Goal: Check status: Check status

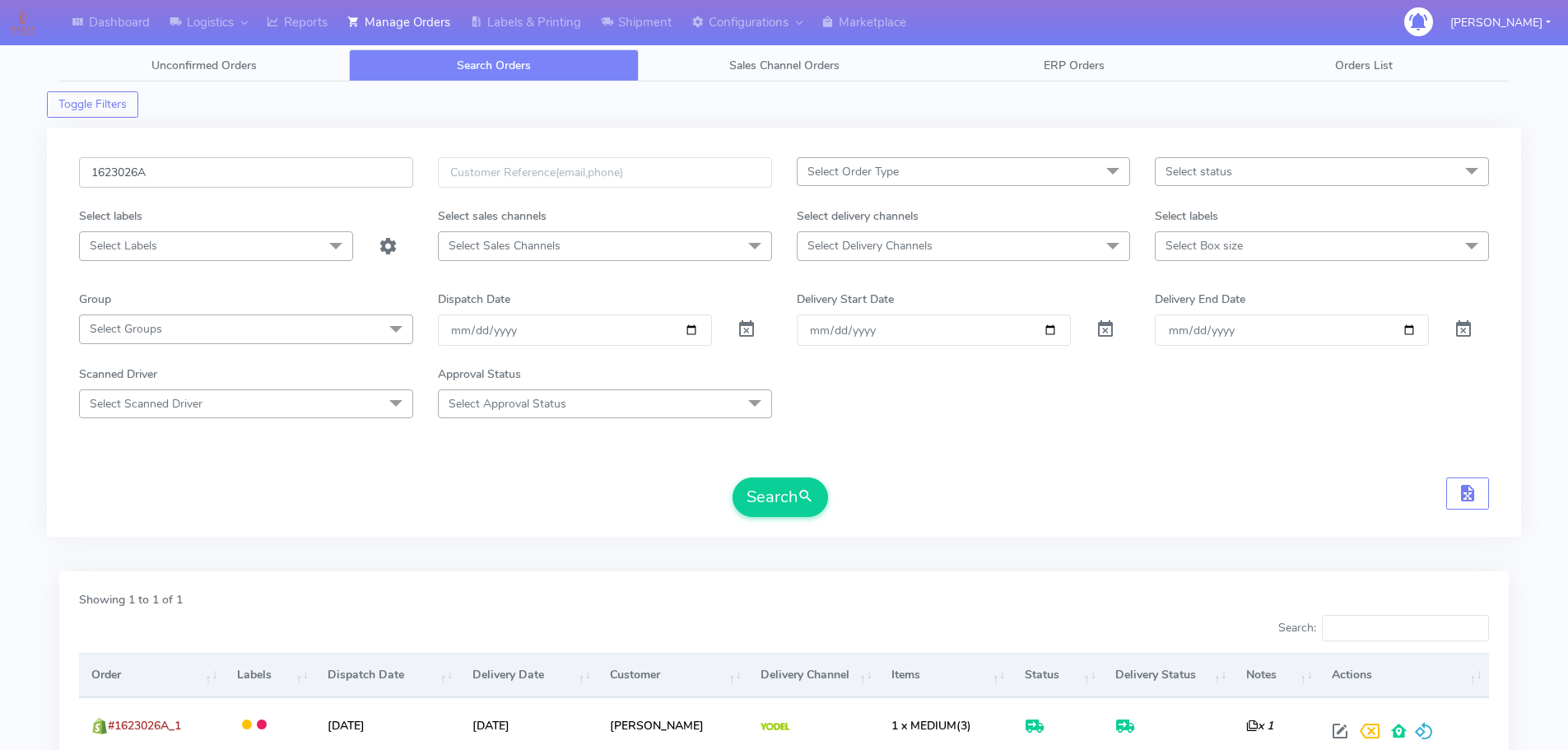
click at [311, 180] on input "1623026A" at bounding box center [245, 172] width 334 height 31
paste input "07"
type input "1623007"
click at [733, 477] on button "Search" at bounding box center [780, 497] width 95 height 40
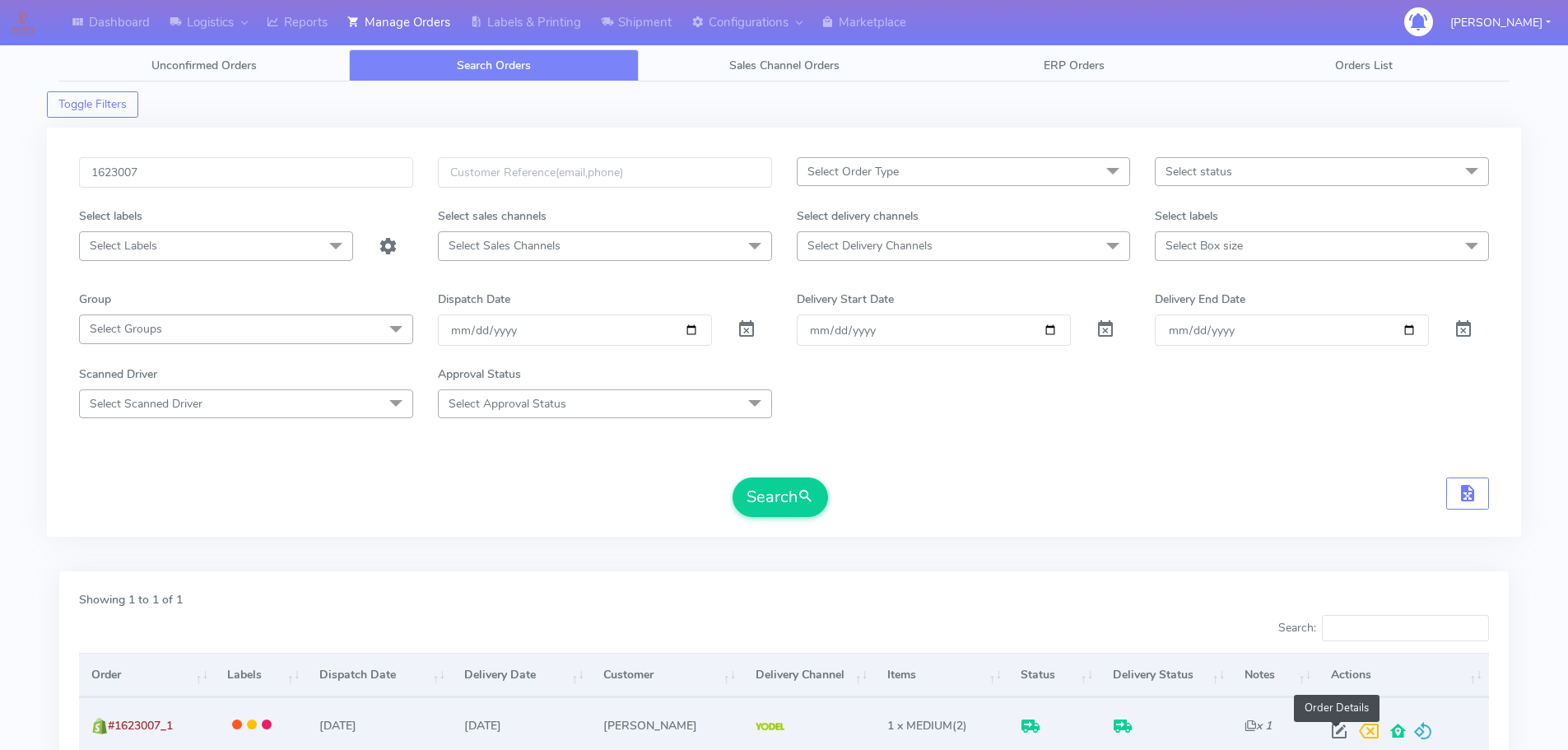
click at [1329, 727] on span at bounding box center [1340, 734] width 30 height 16
select select "5"
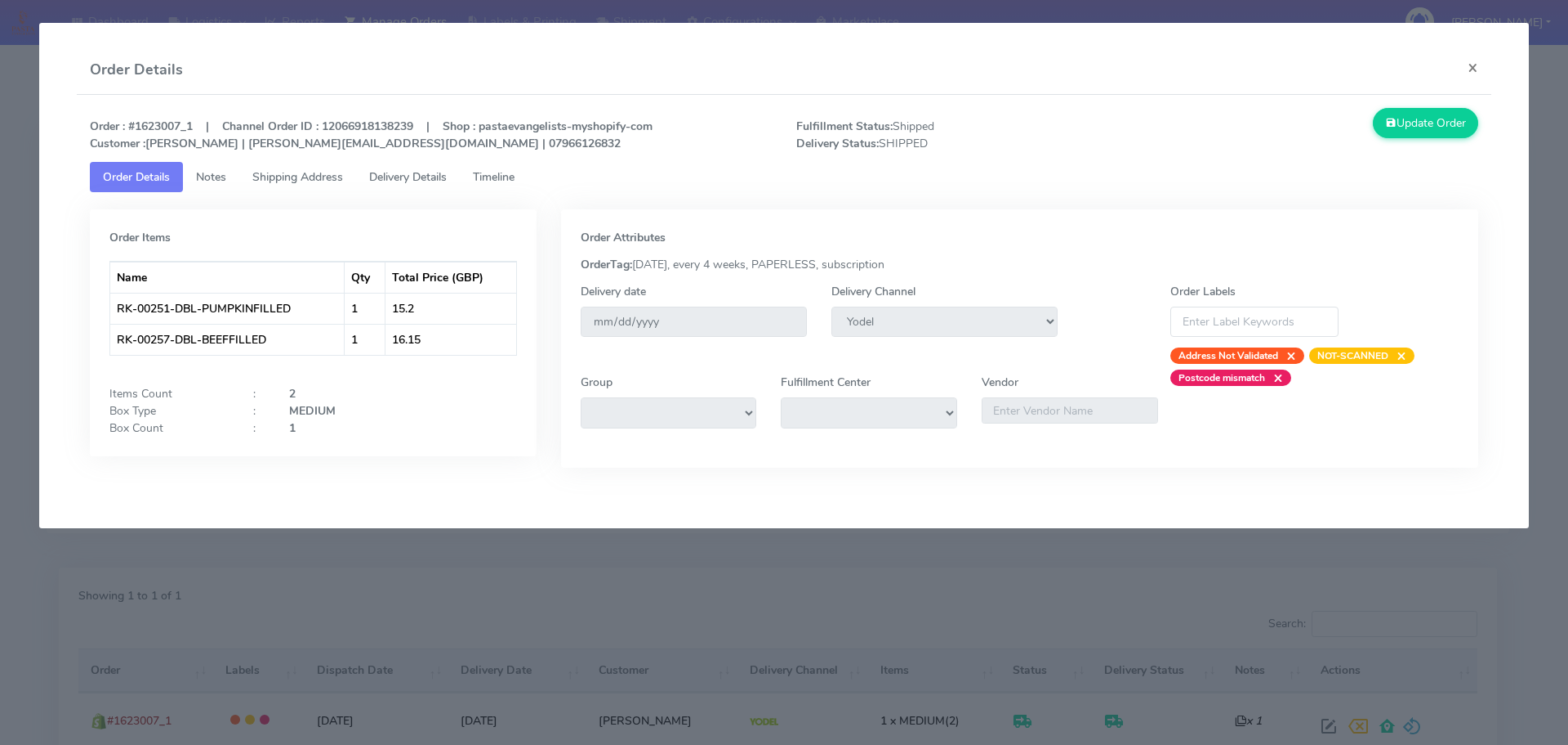
click at [435, 191] on link "Delivery Details" at bounding box center [408, 176] width 104 height 30
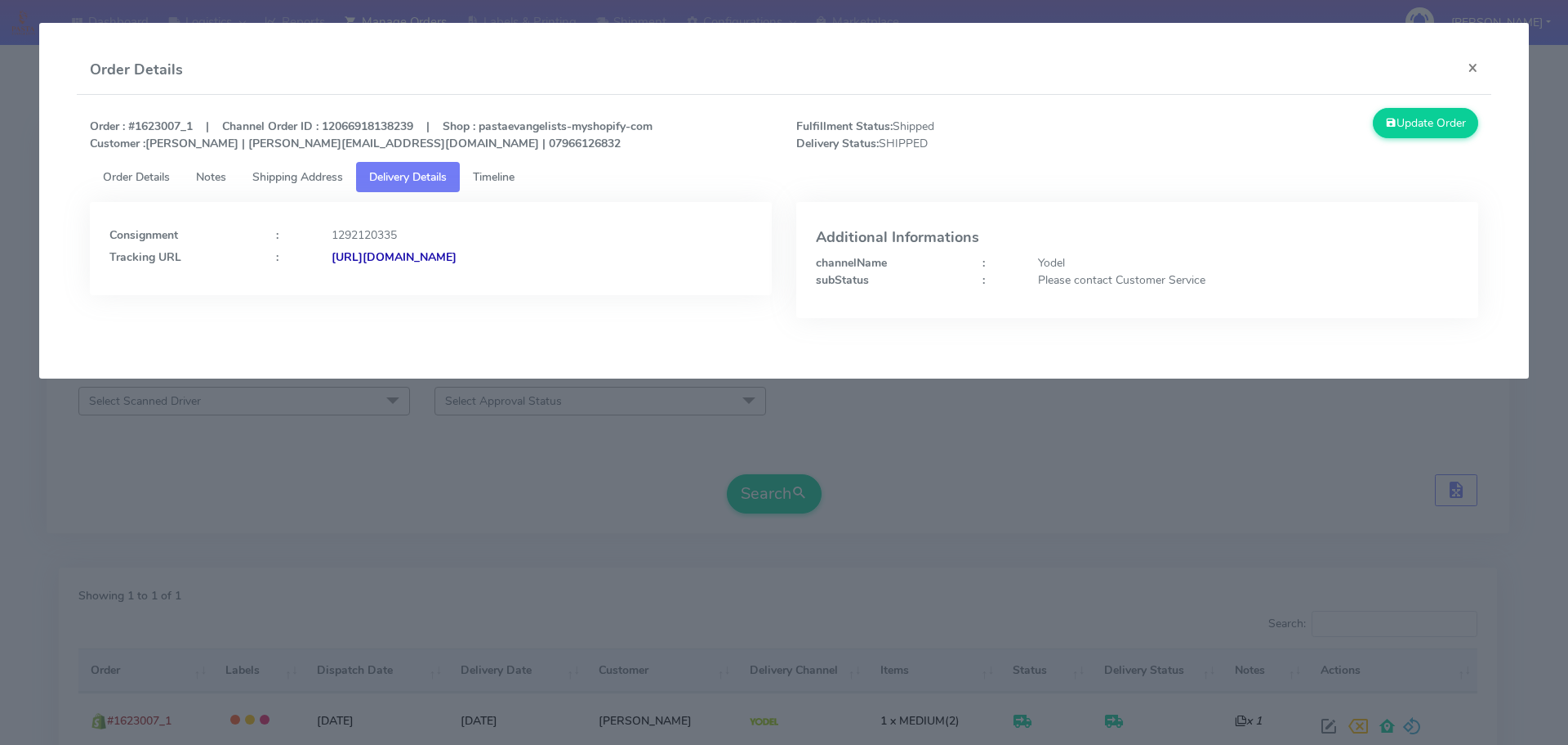
drag, startPoint x: 667, startPoint y: 274, endPoint x: 508, endPoint y: 291, distance: 159.9
click at [508, 291] on div "Consignment : 1292120335 Tracking URL : [URL][DOMAIN_NAME]" at bounding box center [431, 248] width 682 height 93
copy strong "JJD0002249960894903"
